Goal: Information Seeking & Learning: Learn about a topic

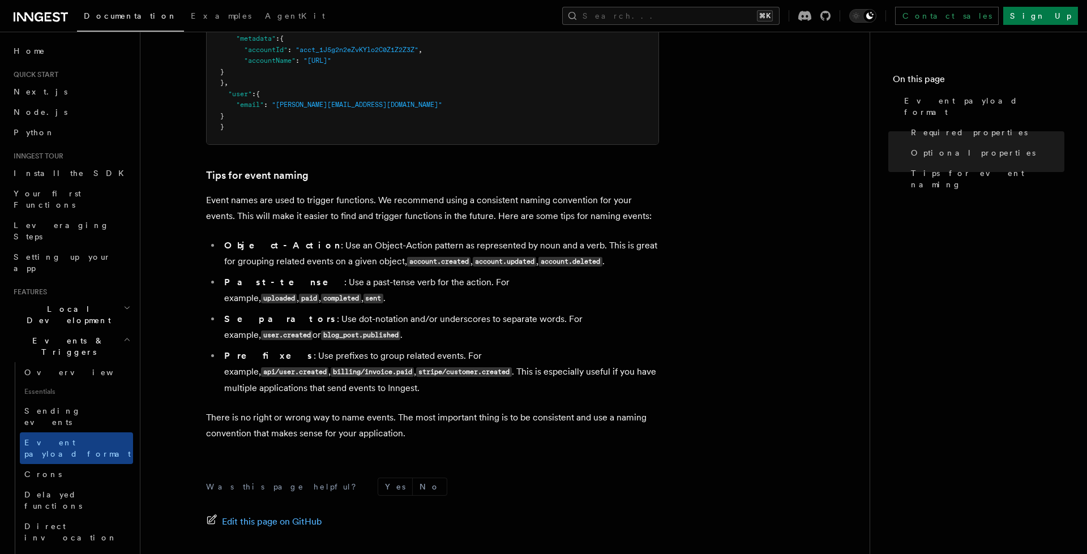
scroll to position [431, 0]
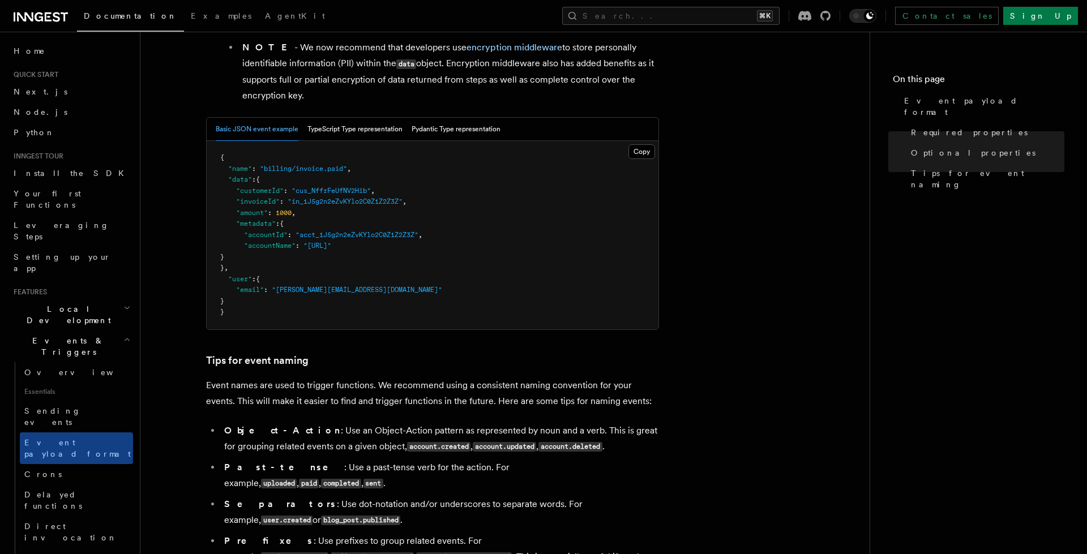
click at [315, 354] on h3 "Tips for event naming" at bounding box center [432, 361] width 453 height 16
click at [191, 360] on icon at bounding box center [188, 361] width 11 height 11
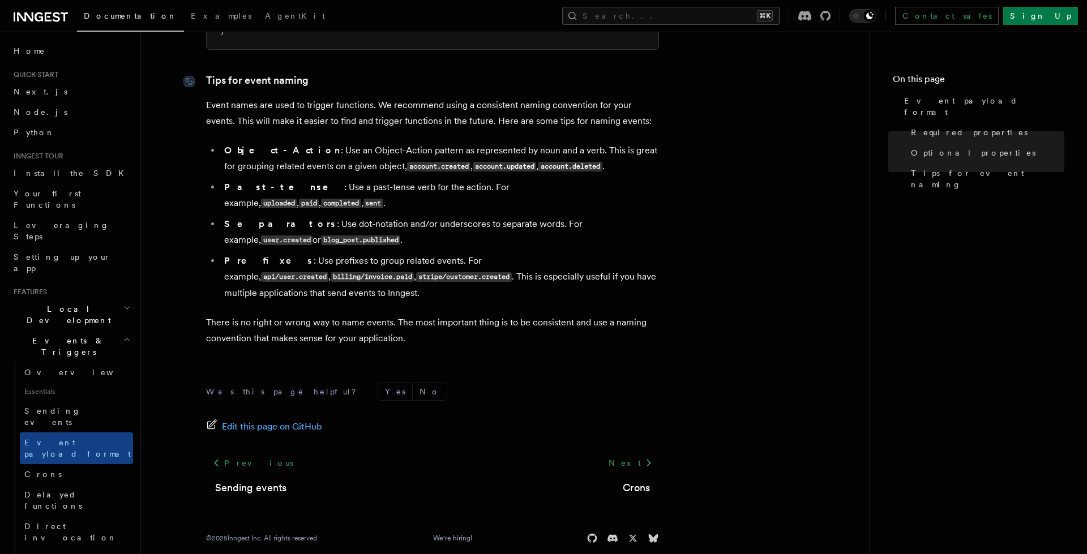
scroll to position [713, 0]
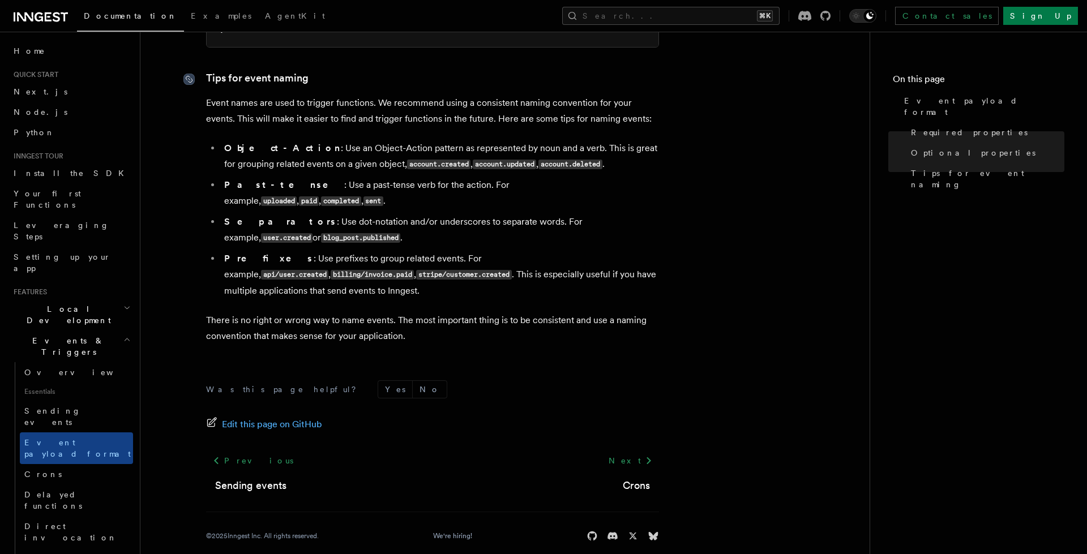
click at [188, 83] on icon at bounding box center [188, 79] width 11 height 11
click at [241, 251] on li "Prefixes : Use prefixes to group related events. For example, api/user.created …" at bounding box center [440, 275] width 438 height 48
click at [242, 253] on strong "Prefixes" at bounding box center [268, 258] width 89 height 11
copy strong "Prefixes"
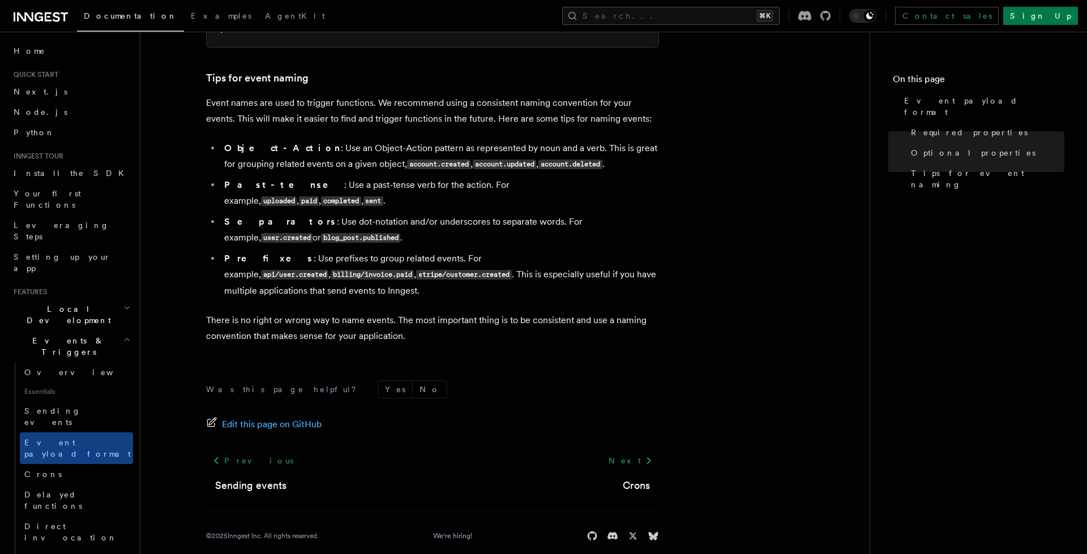
click at [237, 149] on strong "Object-Action" at bounding box center [282, 148] width 117 height 11
click at [329, 148] on li "Object-Action : Use an Object-Action pattern as represented by noun and a verb.…" at bounding box center [440, 156] width 438 height 32
copy li "Object"
